Goal: Information Seeking & Learning: Learn about a topic

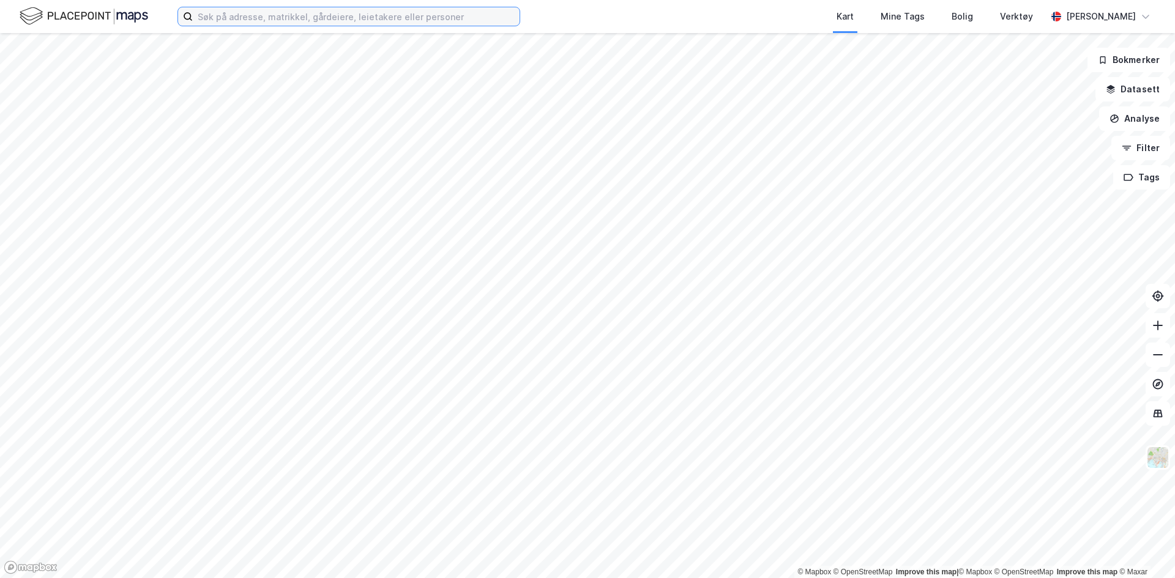
click at [269, 16] on input at bounding box center [356, 16] width 327 height 18
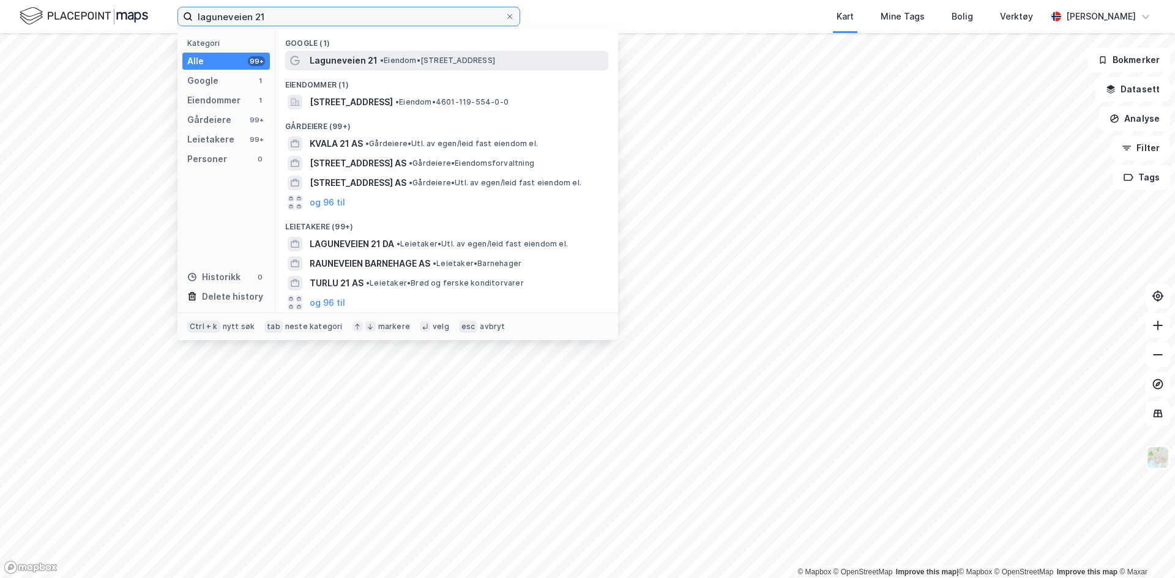
type input "laguneveien 21"
click at [380, 59] on span "•" at bounding box center [382, 60] width 4 height 9
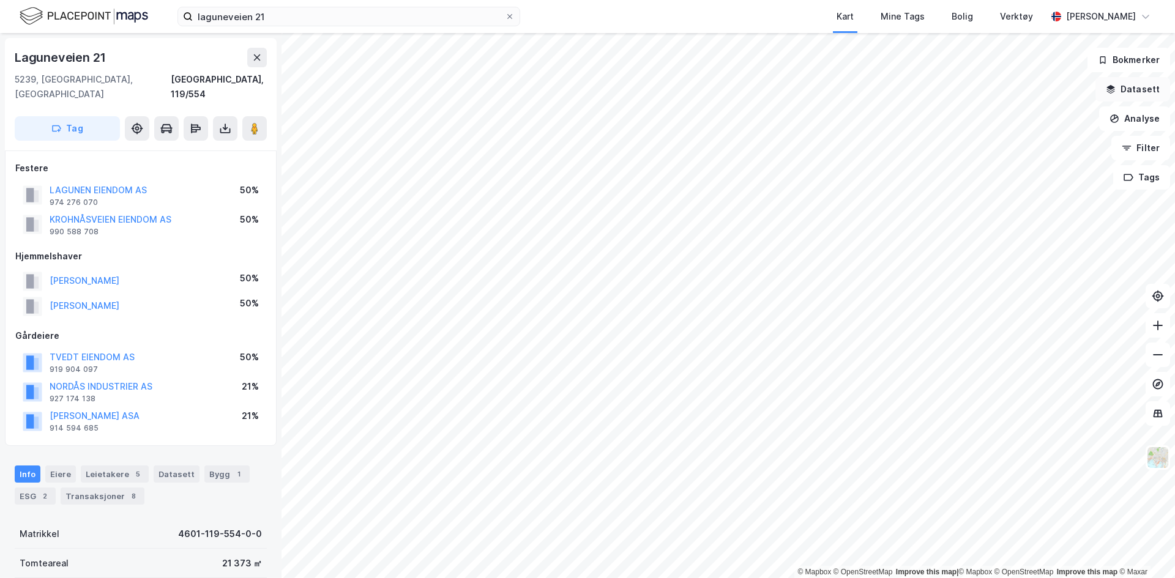
click at [1141, 94] on button "Datasett" at bounding box center [1132, 89] width 75 height 24
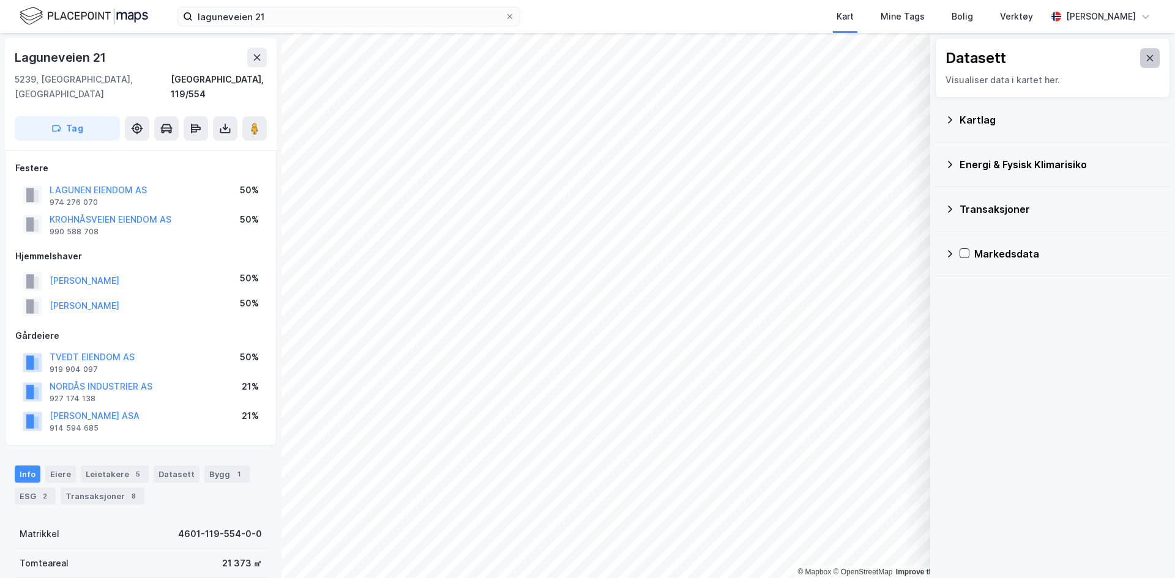
click at [1147, 60] on icon at bounding box center [1150, 58] width 7 height 6
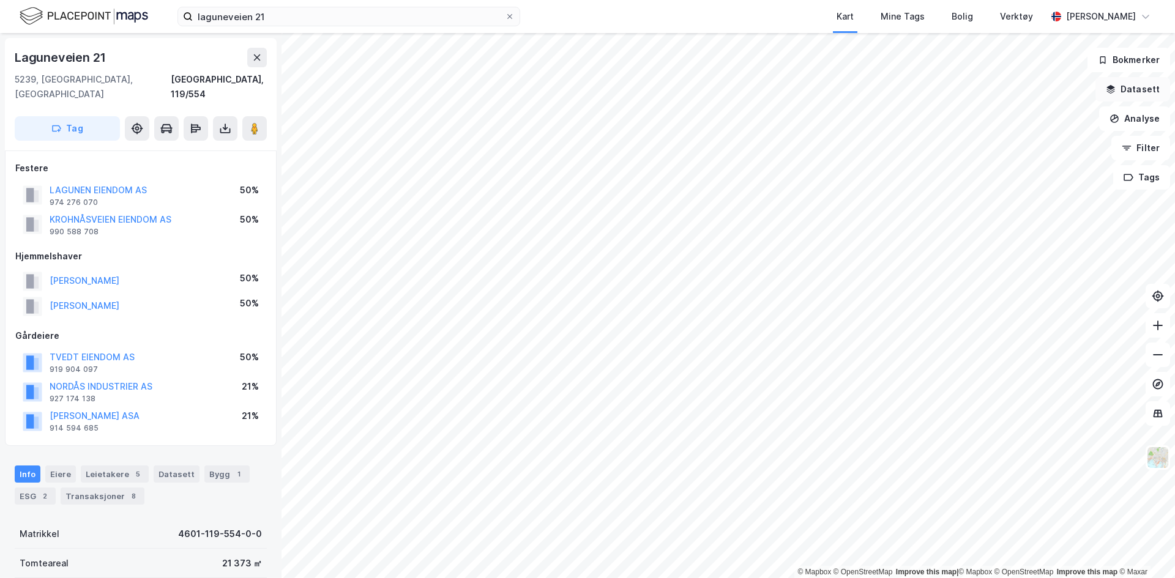
click at [1132, 81] on button "Datasett" at bounding box center [1132, 89] width 75 height 24
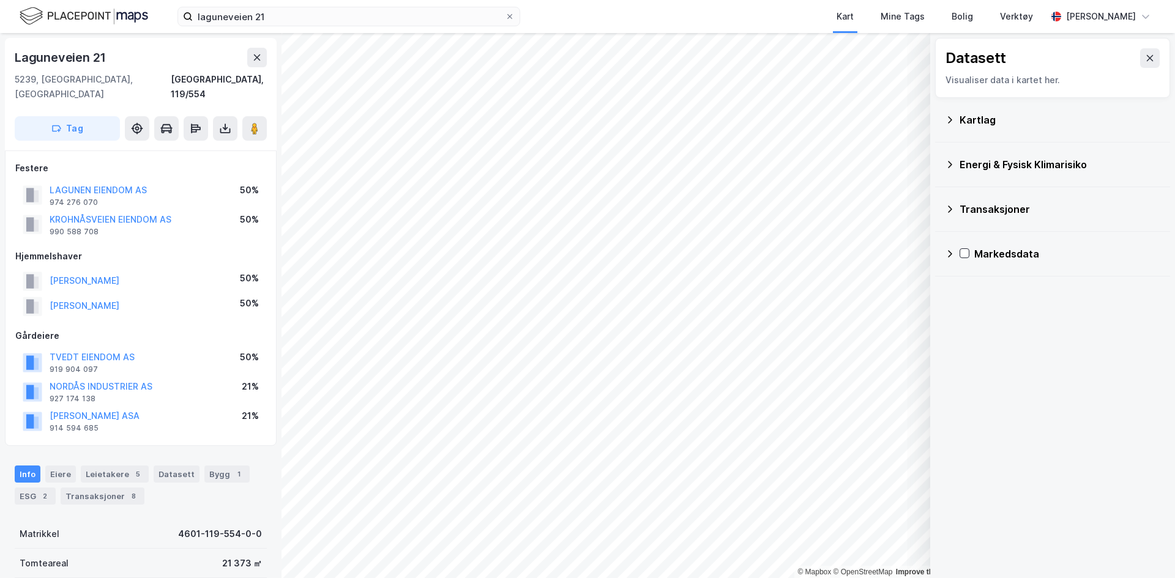
click at [983, 122] on div "Kartlag" at bounding box center [1060, 120] width 201 height 15
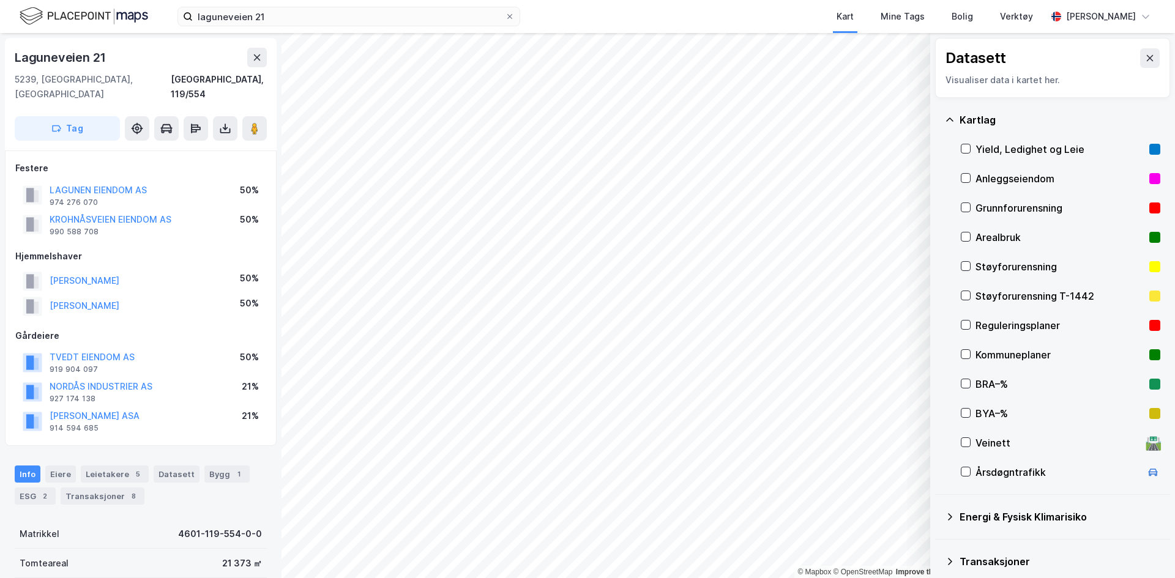
click at [1017, 324] on div "Reguleringsplaner" at bounding box center [1059, 325] width 169 height 15
click at [1145, 62] on icon at bounding box center [1150, 58] width 10 height 10
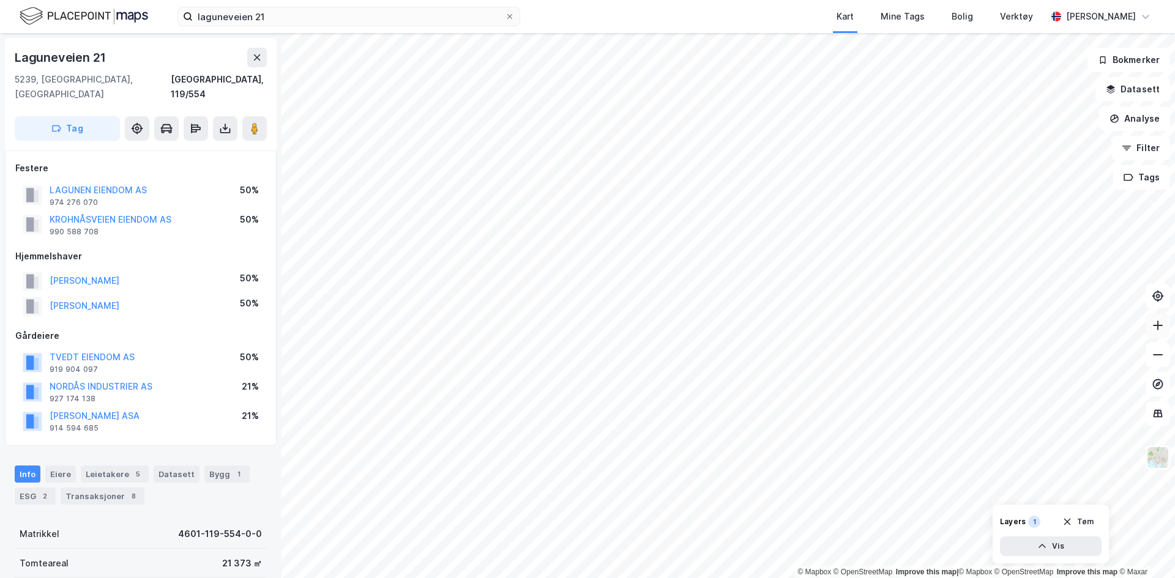
click at [1161, 325] on icon at bounding box center [1158, 325] width 10 height 1
